Goal: Task Accomplishment & Management: Complete application form

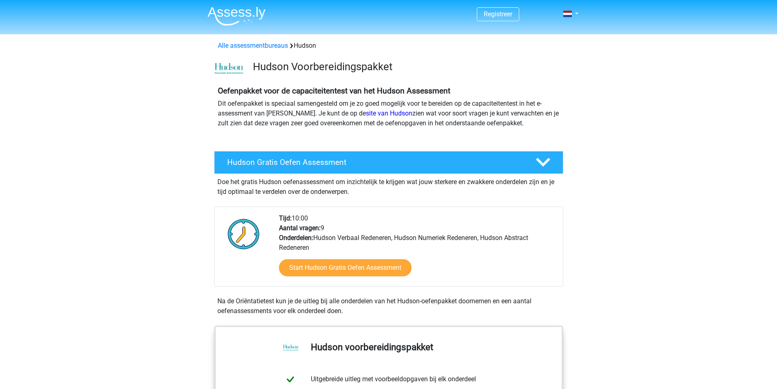
scroll to position [204, 0]
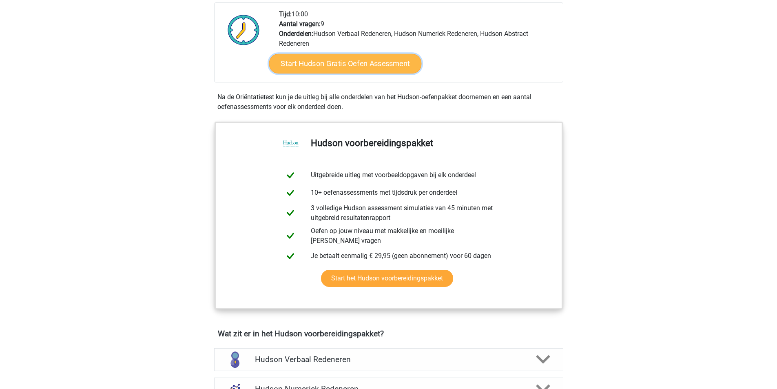
click at [349, 67] on link "Start Hudson Gratis Oefen Assessment" at bounding box center [345, 64] width 152 height 20
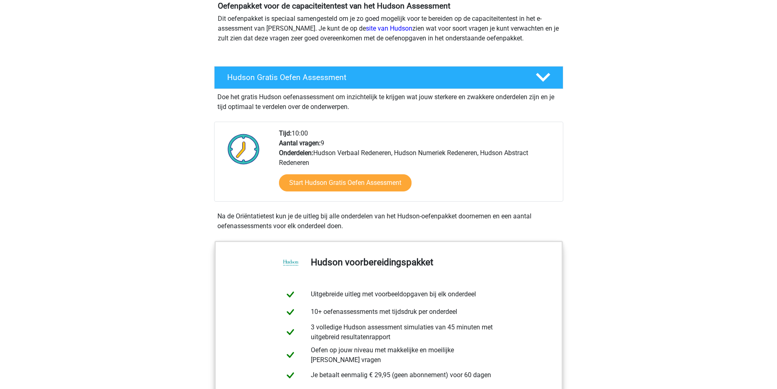
scroll to position [82, 0]
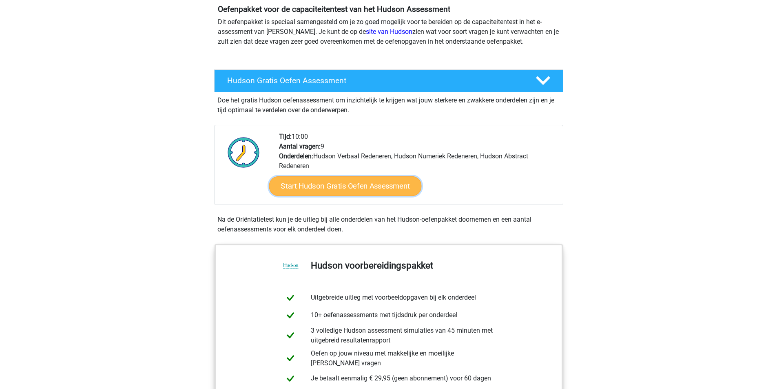
click at [340, 185] on link "Start Hudson Gratis Oefen Assessment" at bounding box center [345, 186] width 152 height 20
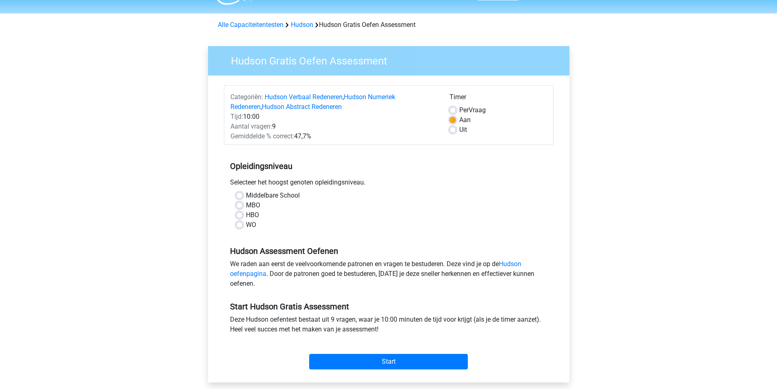
scroll to position [41, 0]
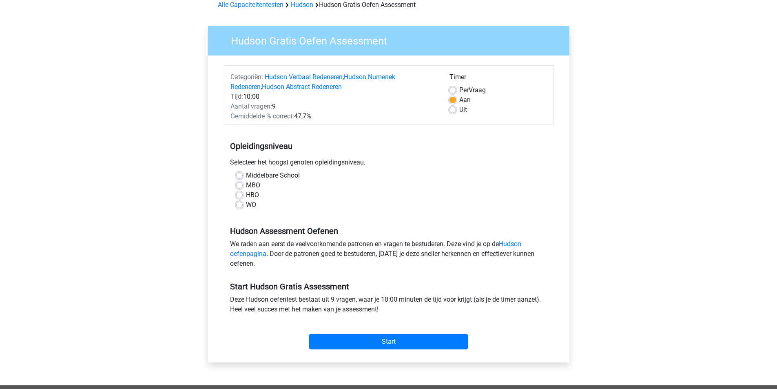
click at [246, 205] on label "WO" at bounding box center [251, 205] width 10 height 10
click at [238, 205] on input "WO" at bounding box center [239, 204] width 7 height 8
radio input "true"
click at [246, 197] on label "HBO" at bounding box center [252, 195] width 13 height 10
click at [240, 197] on input "HBO" at bounding box center [239, 194] width 7 height 8
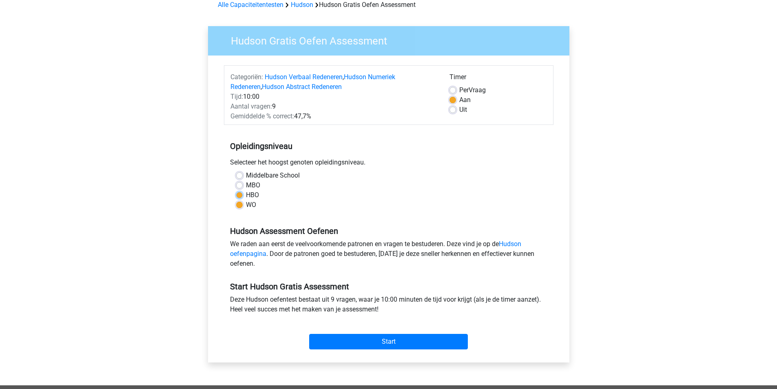
radio input "true"
click at [246, 203] on label "WO" at bounding box center [251, 205] width 10 height 10
click at [240, 203] on input "WO" at bounding box center [239, 204] width 7 height 8
radio input "true"
click at [199, 173] on div "Hudson Gratis Oefen Assessment Categoriën: Hudson Verbaal Redeneren , Hudson Nu…" at bounding box center [388, 199] width 381 height 372
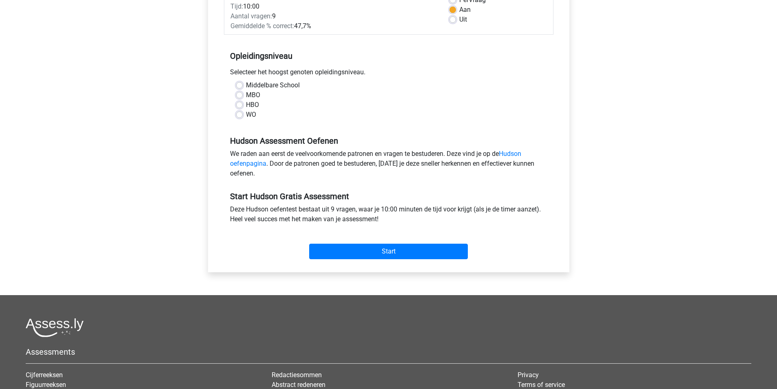
scroll to position [41, 0]
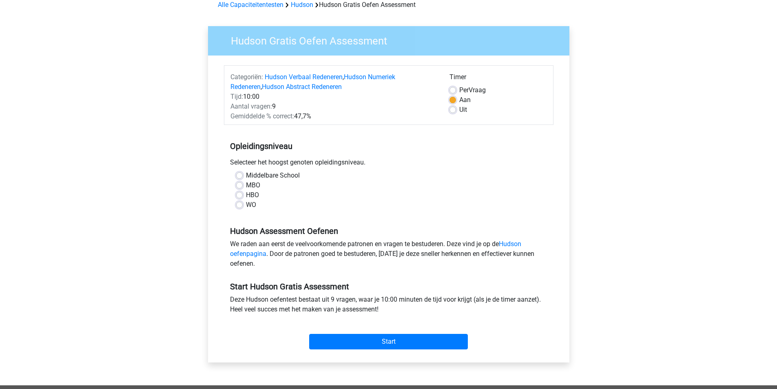
click at [285, 162] on div "Selecteer het hoogst genoten opleidingsniveau." at bounding box center [388, 163] width 329 height 13
click at [337, 162] on div "Selecteer het hoogst genoten opleidingsniveau." at bounding box center [388, 163] width 329 height 13
click at [333, 176] on div "Middelbare School" at bounding box center [388, 175] width 305 height 10
